Goal: Information Seeking & Learning: Learn about a topic

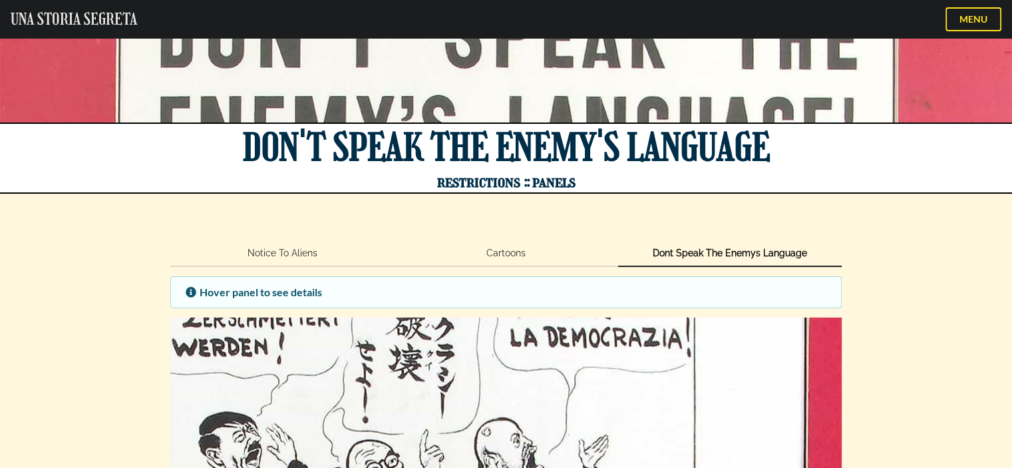
scroll to position [49, 0]
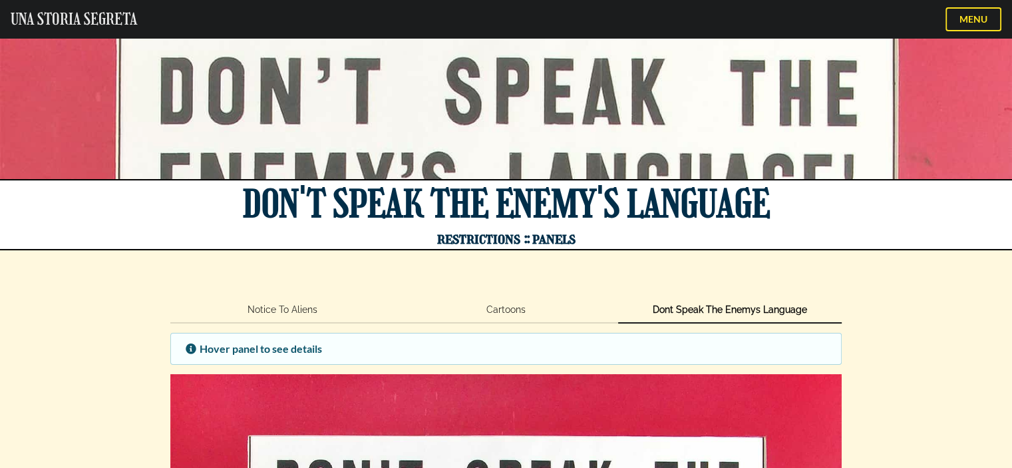
scroll to position [0, 0]
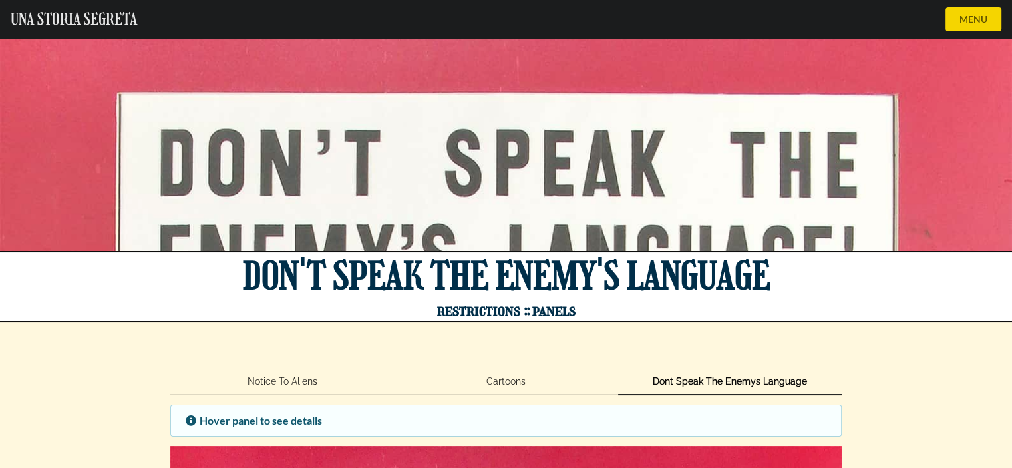
click at [978, 23] on button "MENU" at bounding box center [974, 19] width 56 height 24
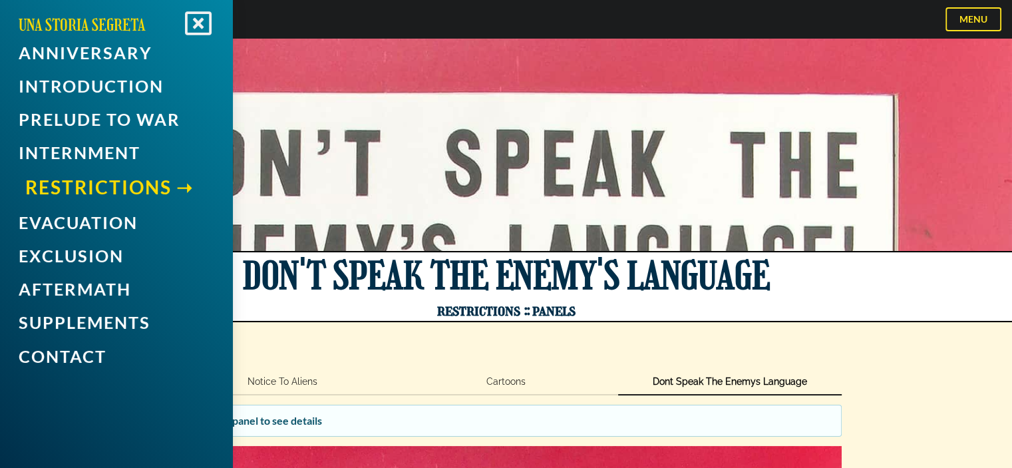
click at [133, 186] on link "Restrictions" at bounding box center [119, 187] width 189 height 32
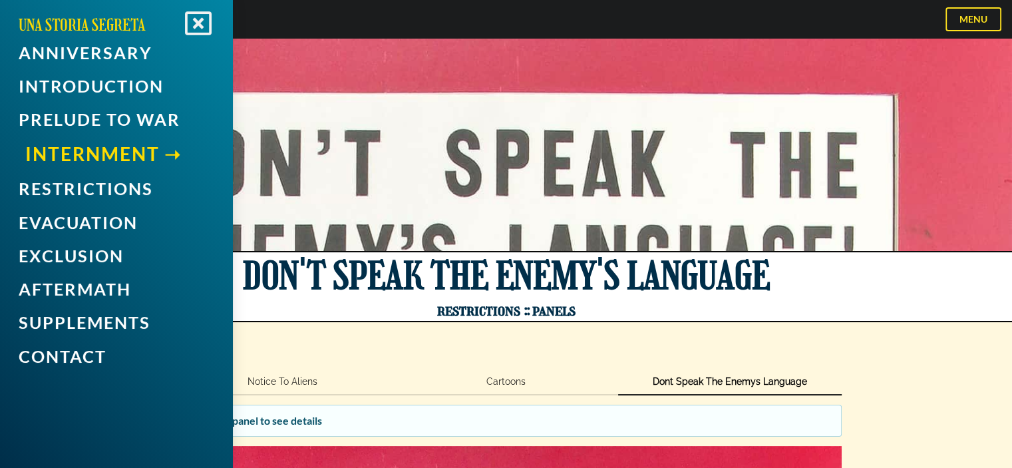
click at [69, 150] on link "Internment" at bounding box center [119, 154] width 189 height 32
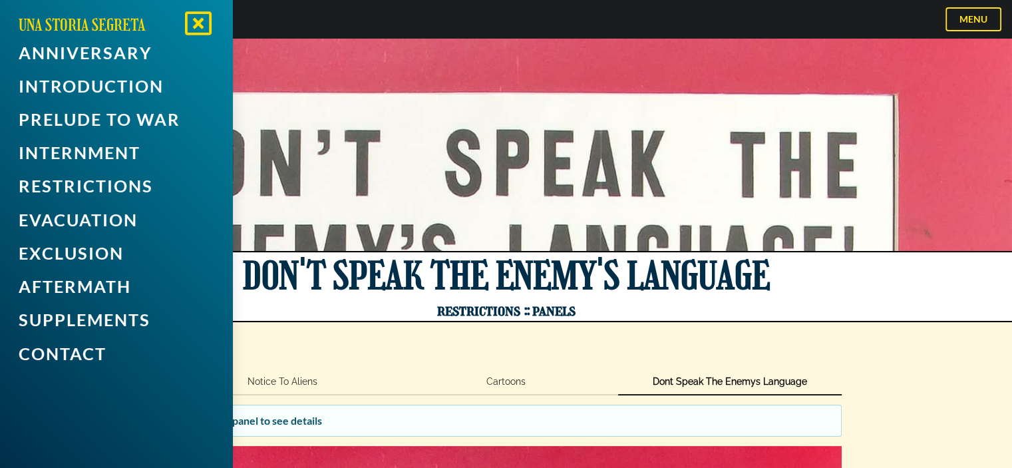
click at [197, 19] on icon at bounding box center [197, 30] width 31 height 27
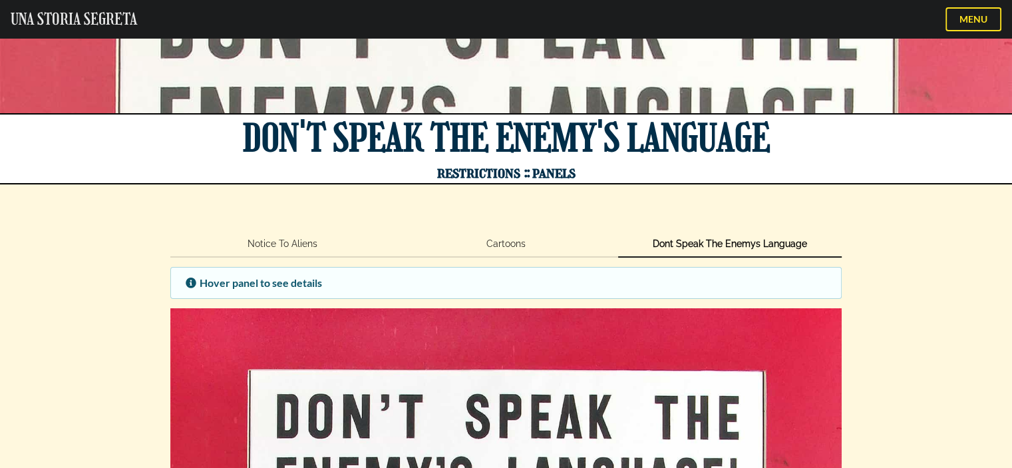
scroll to position [133, 0]
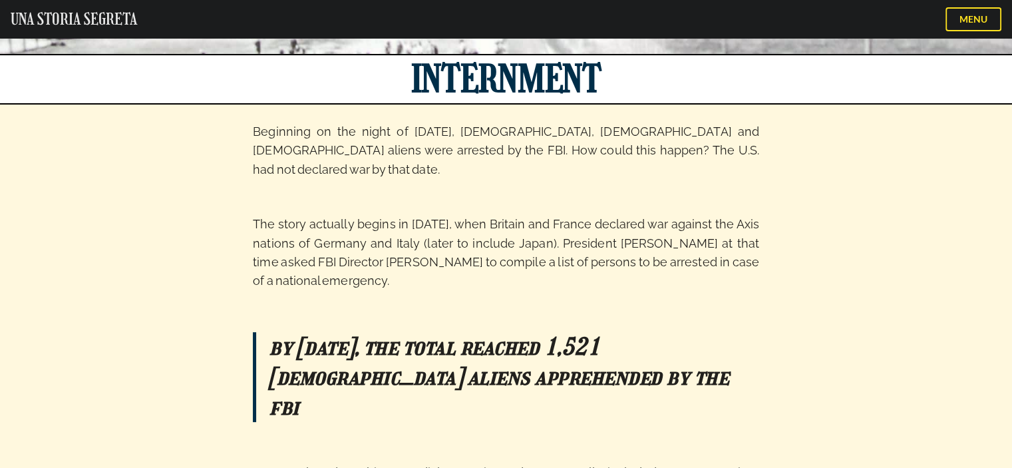
scroll to position [200, 0]
